Goal: Transaction & Acquisition: Purchase product/service

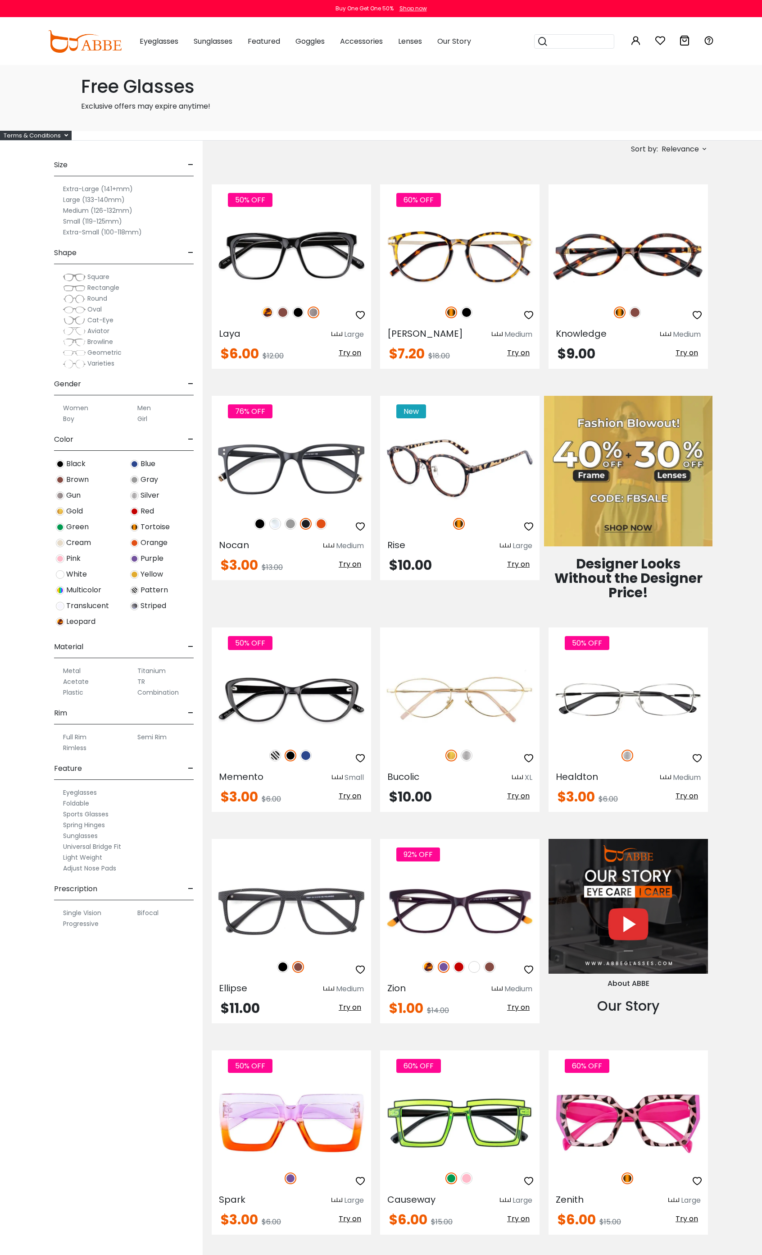
click at [452, 511] on div at bounding box center [460, 462] width 160 height 112
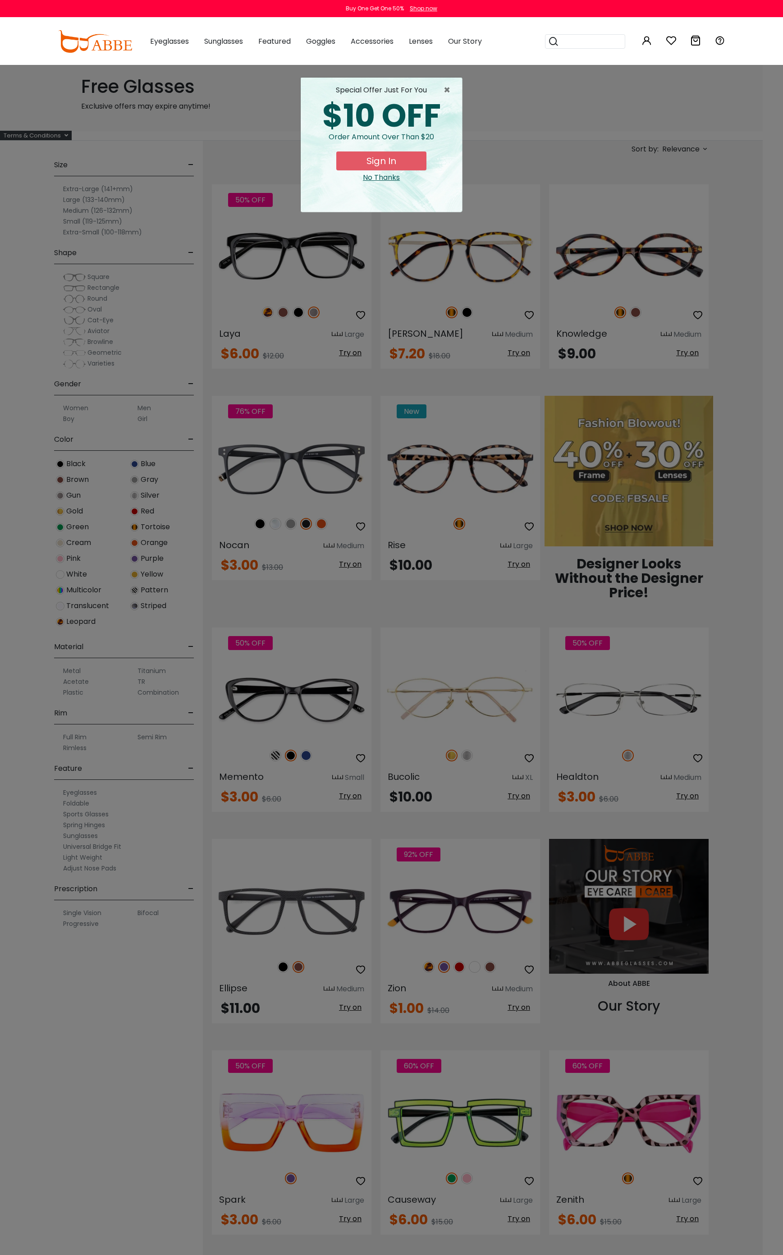
click at [0, 0] on button "Later" at bounding box center [0, 0] width 0 height 0
click at [453, 93] on span "×" at bounding box center [448, 90] width 11 height 11
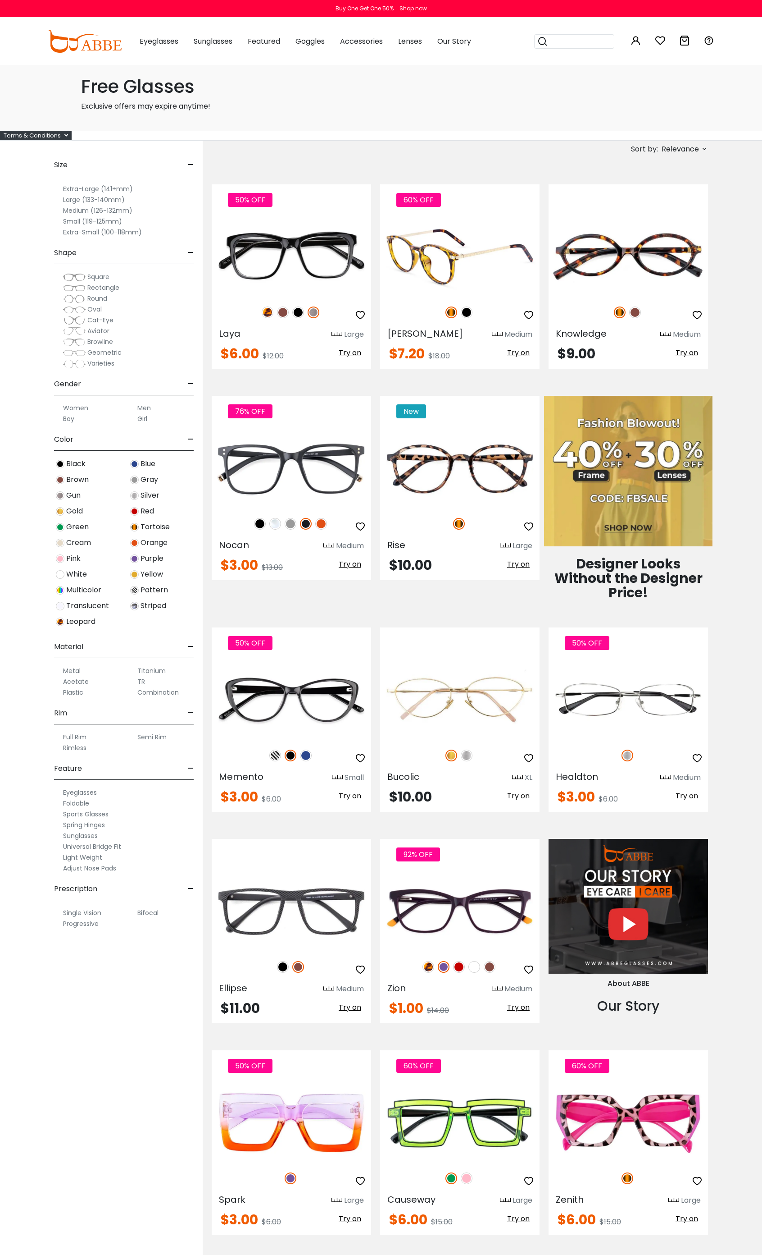
click at [468, 230] on img at bounding box center [460, 257] width 160 height 80
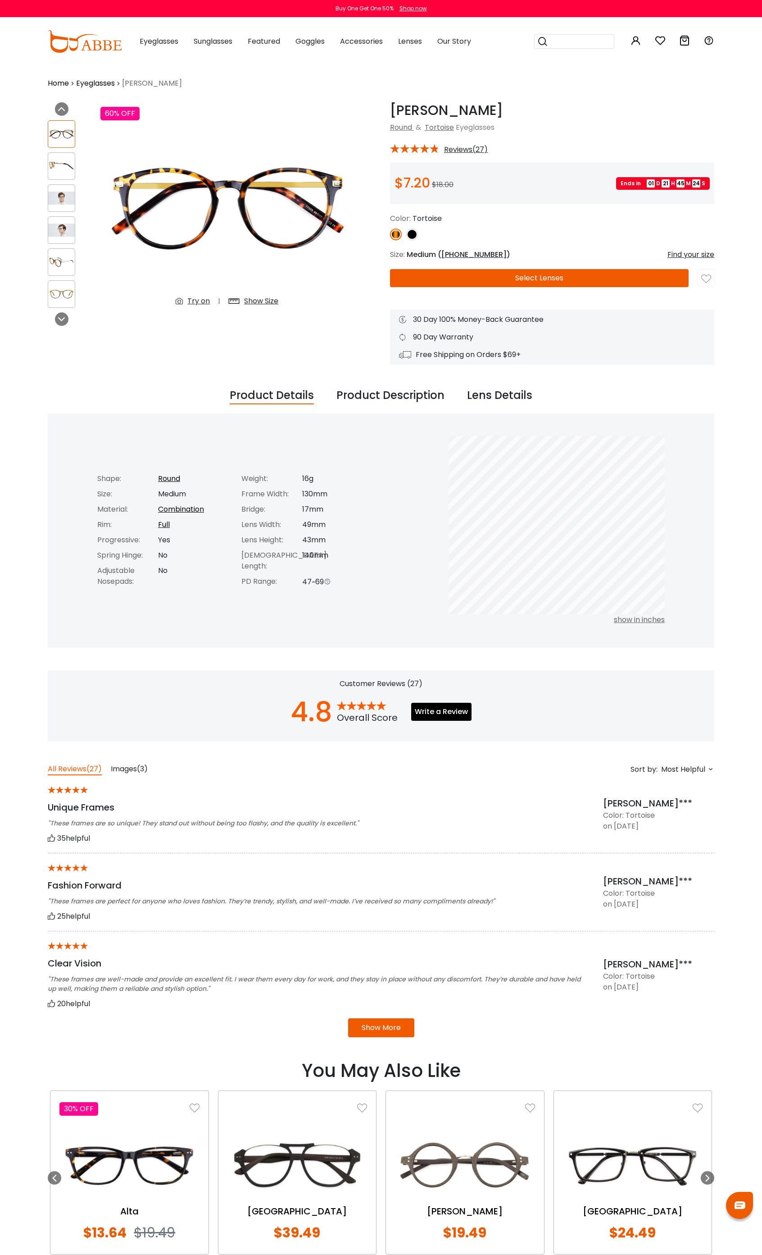
click at [552, 276] on button "Select Lenses" at bounding box center [539, 278] width 299 height 18
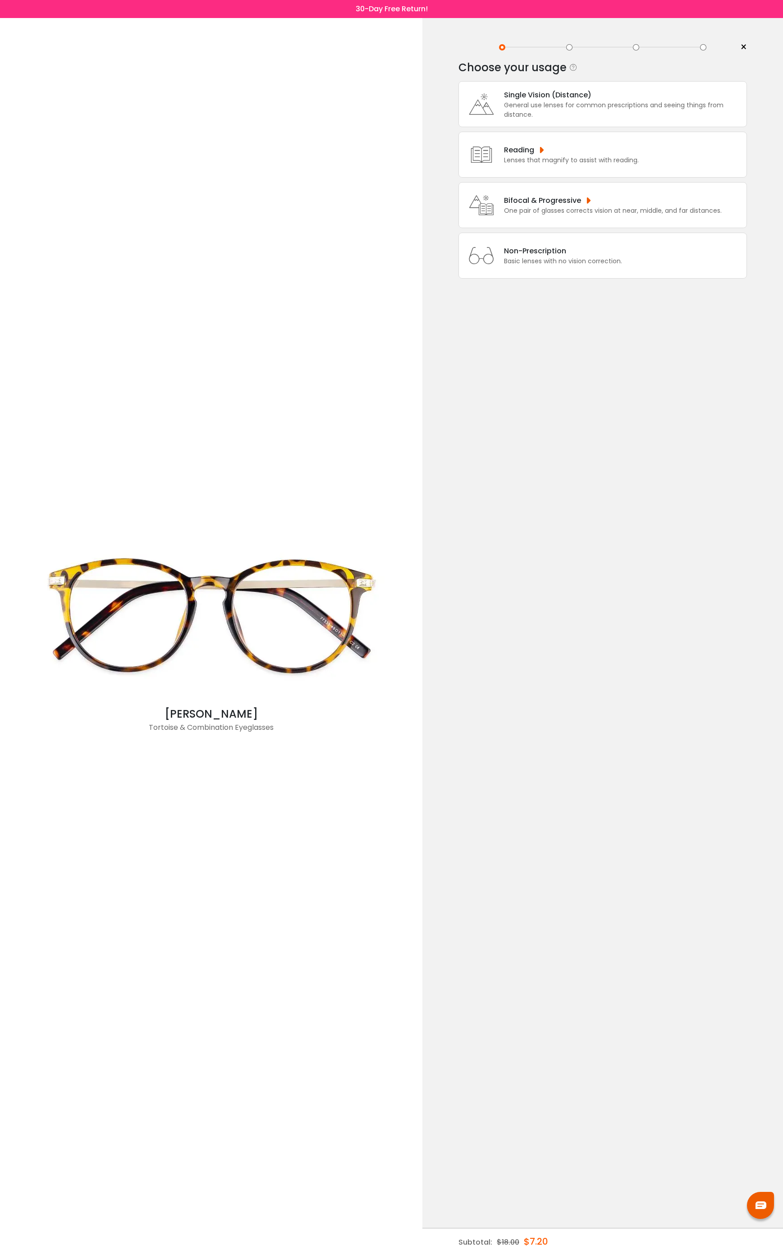
click at [568, 256] on div "Non-Prescription" at bounding box center [563, 250] width 118 height 11
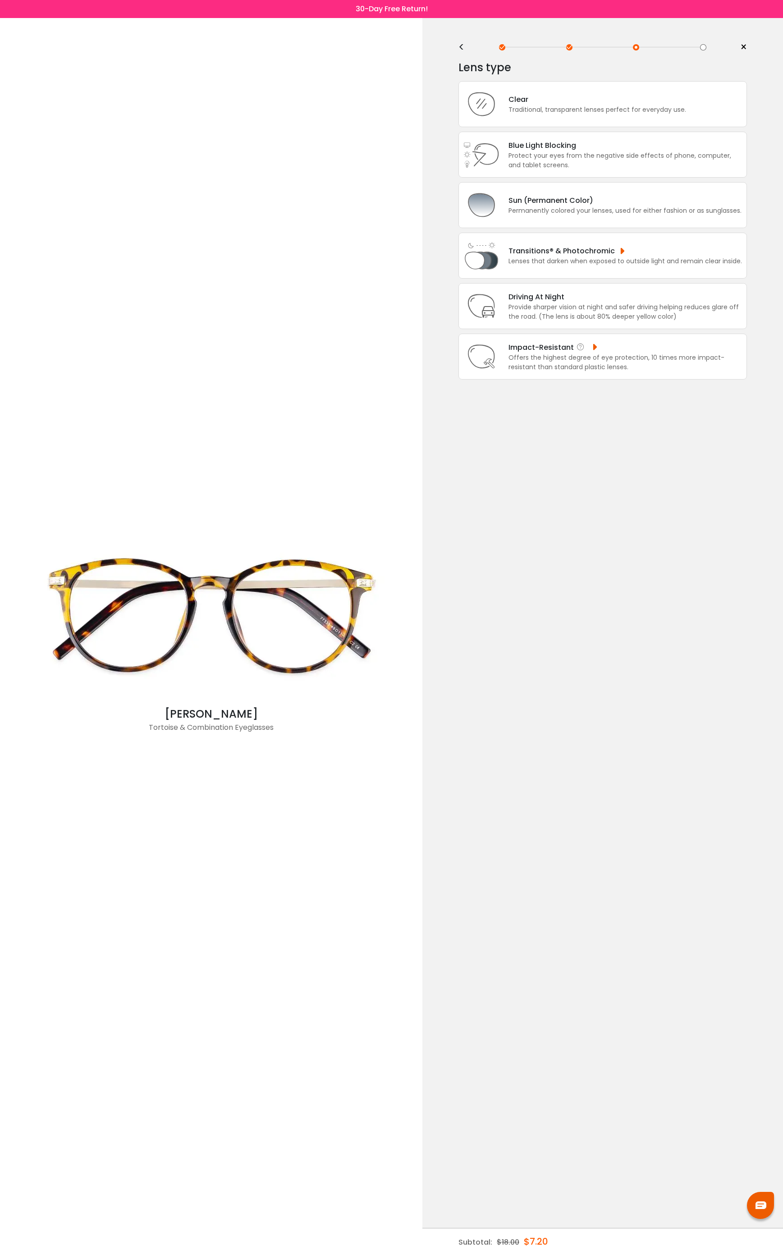
click at [529, 372] on div "Offers the highest degree of eye protection, 10 times more impact-resistant tha…" at bounding box center [624, 362] width 233 height 19
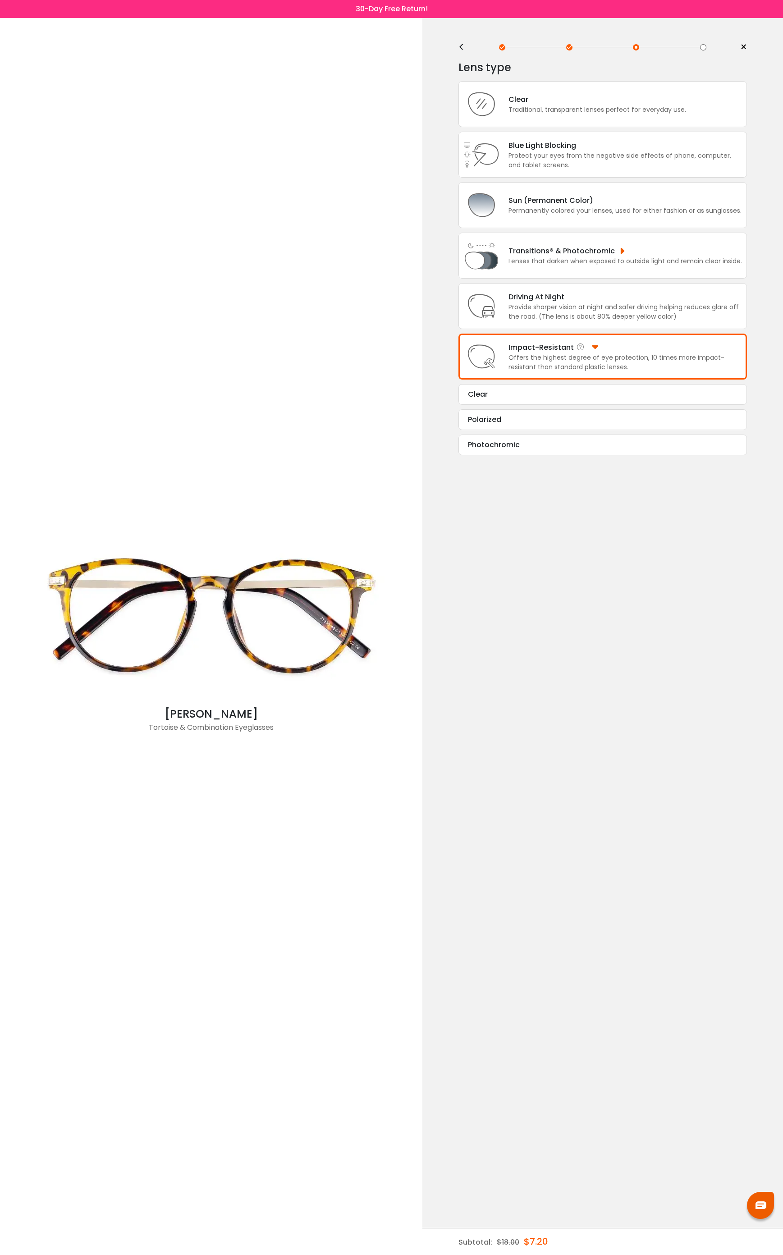
click at [515, 379] on div "Impact-Resistant Offers the highest degree of eye protection, 10 times more imp…" at bounding box center [602, 356] width 288 height 46
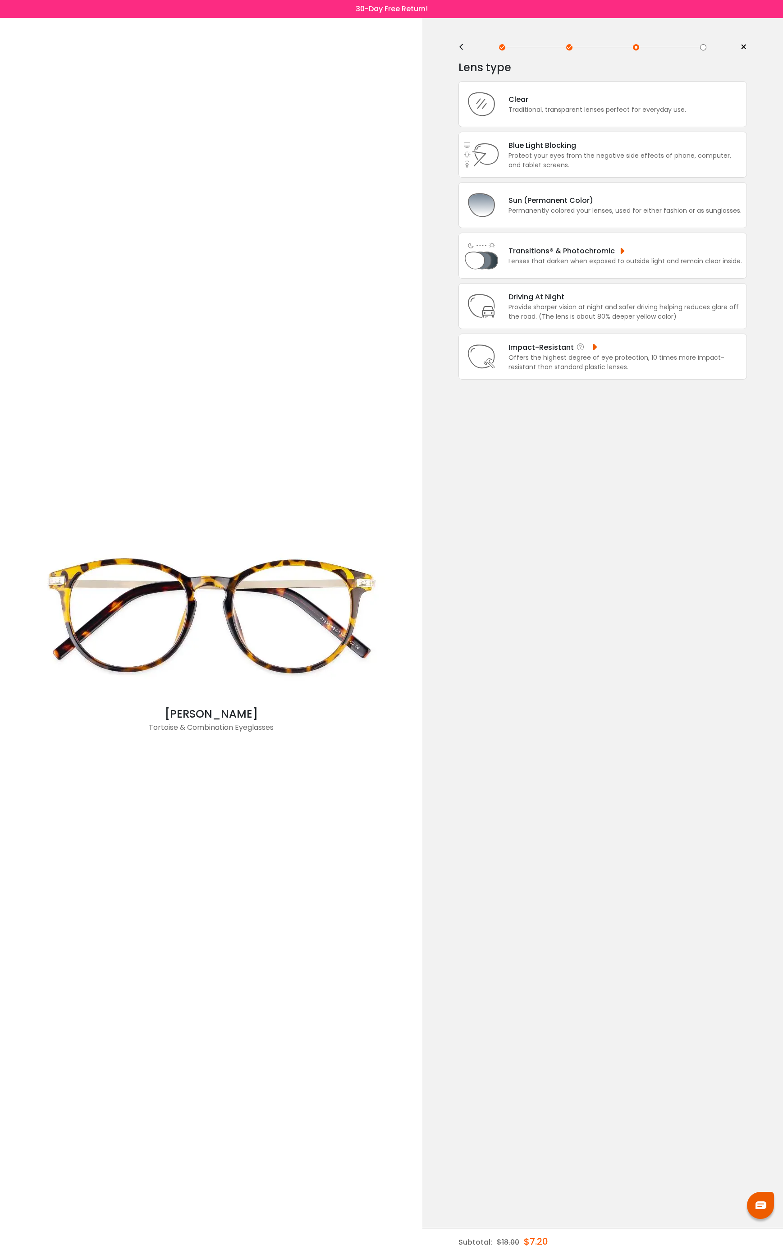
click at [534, 372] on div "Offers the highest degree of eye protection, 10 times more impact-resistant tha…" at bounding box center [624, 362] width 233 height 19
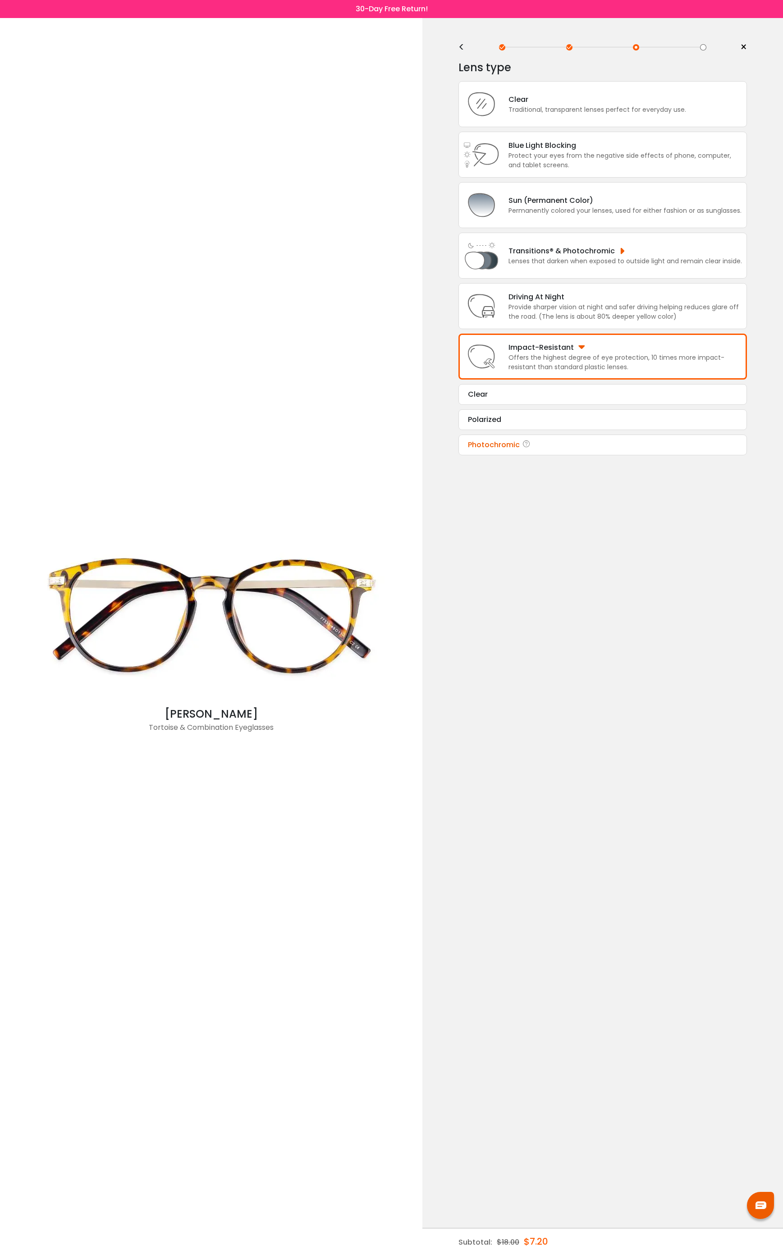
click at [518, 450] on div "Photochromic" at bounding box center [602, 444] width 269 height 11
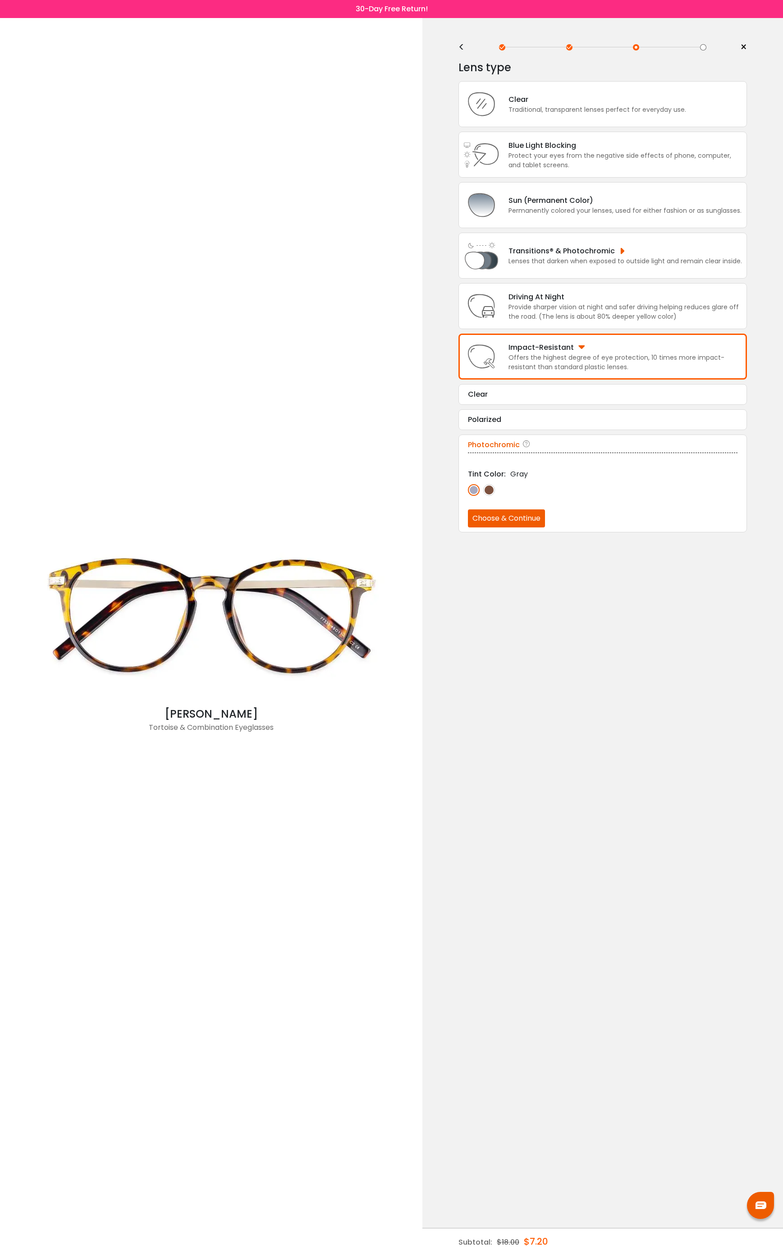
click at [510, 520] on button "Choose & Continue" at bounding box center [506, 518] width 77 height 18
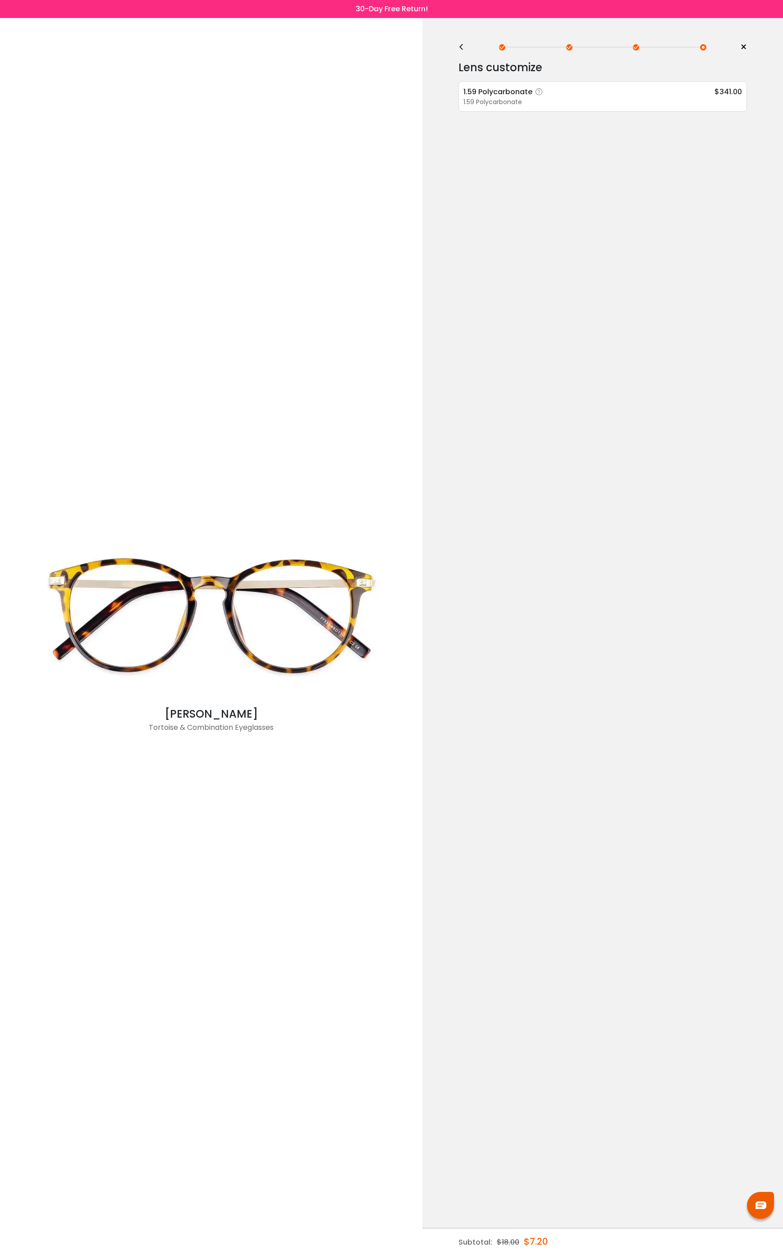
click at [515, 103] on div "1.59 Polycarbonate" at bounding box center [602, 101] width 278 height 9
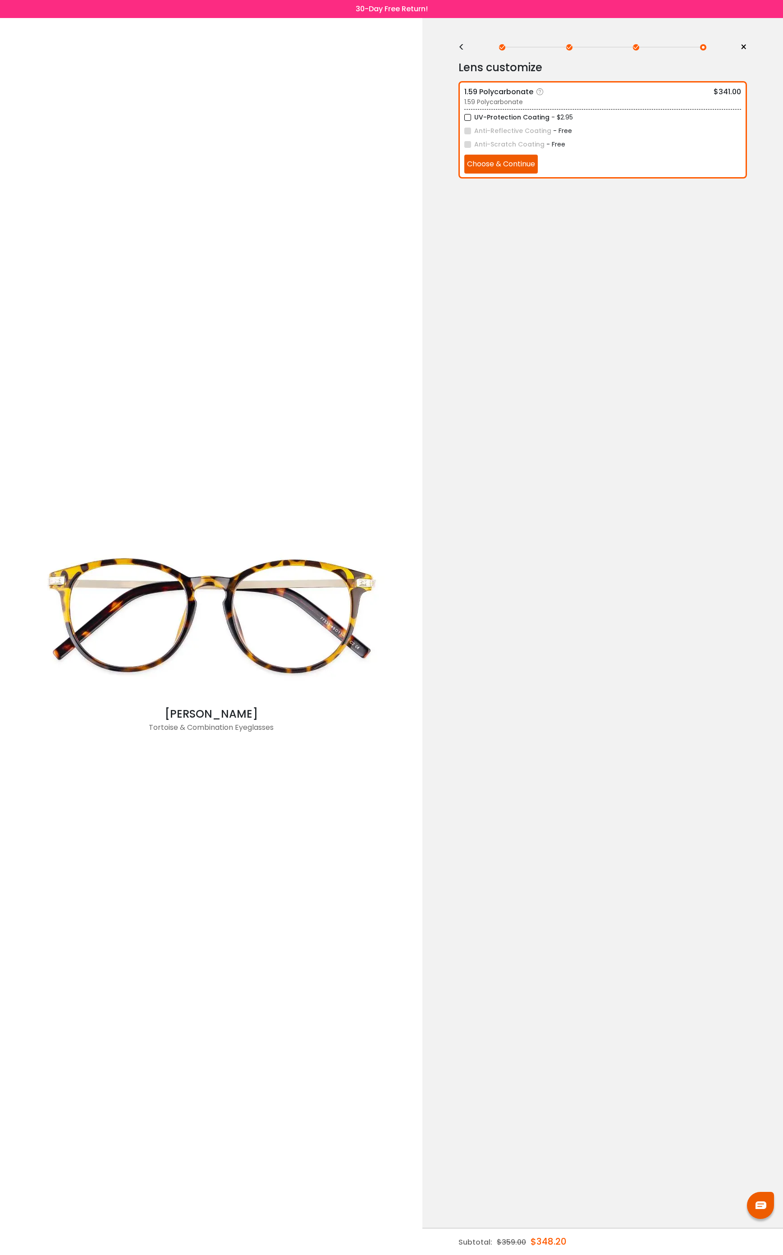
click at [506, 168] on button "Choose & Continue" at bounding box center [500, 164] width 73 height 19
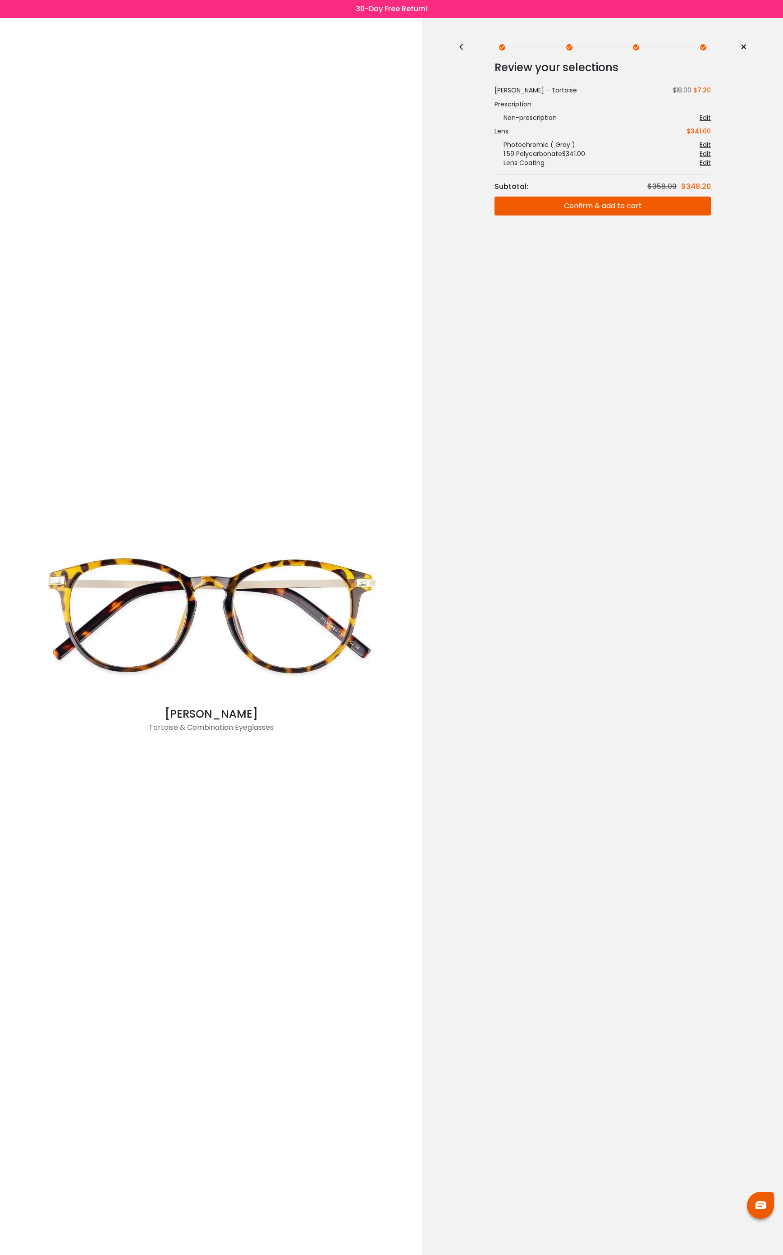
click at [577, 204] on button "Confirm & add to cart" at bounding box center [602, 205] width 216 height 19
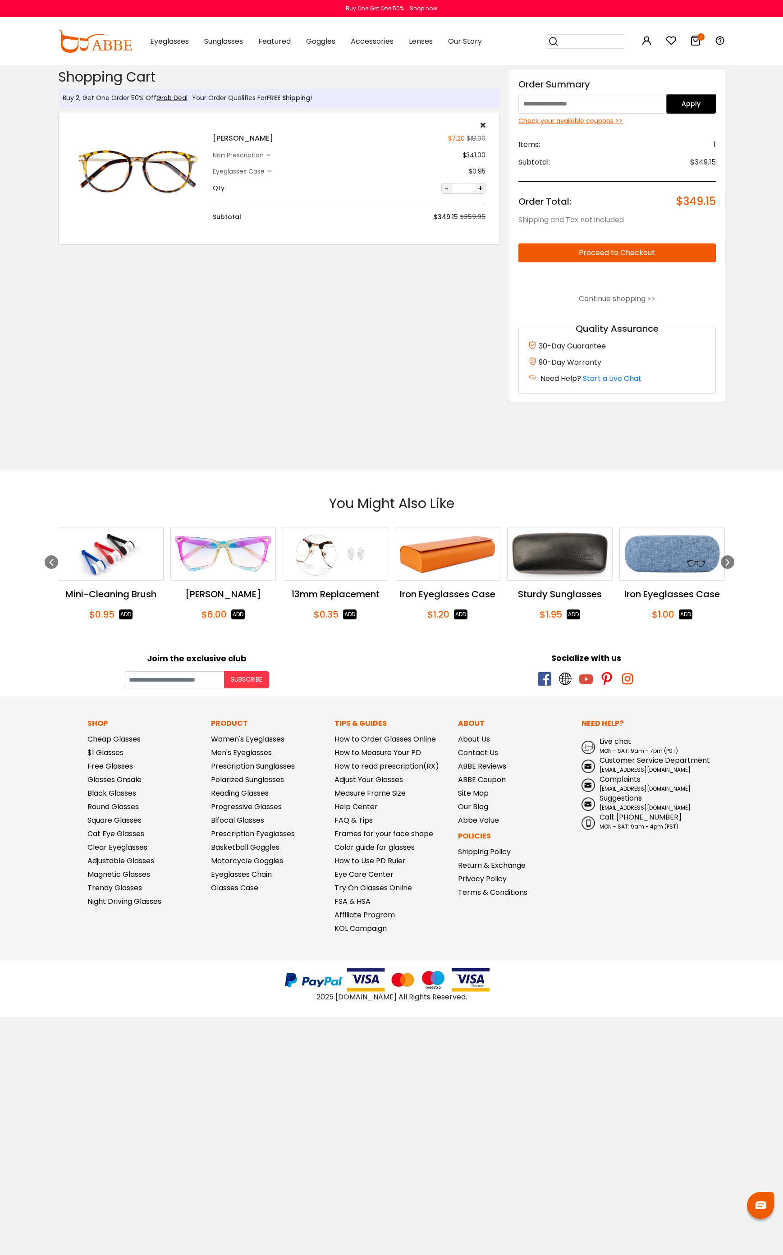
click at [610, 104] on input "text" at bounding box center [592, 104] width 148 height 20
paste input "********"
type input "********"
click at [712, 105] on button "Apply" at bounding box center [691, 104] width 50 height 20
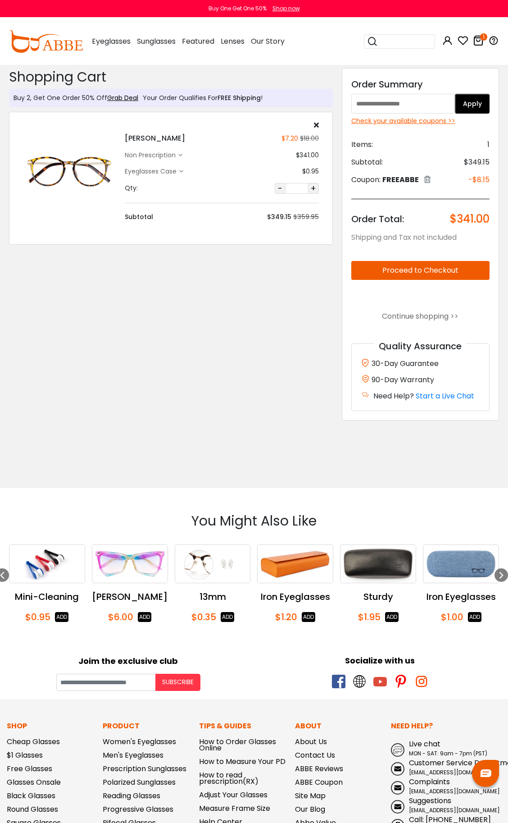
click at [426, 104] on input "text" at bounding box center [403, 104] width 104 height 20
paste input "********"
type input "********"
click at [475, 105] on button "Apply" at bounding box center [472, 104] width 35 height 20
